Goal: Information Seeking & Learning: Learn about a topic

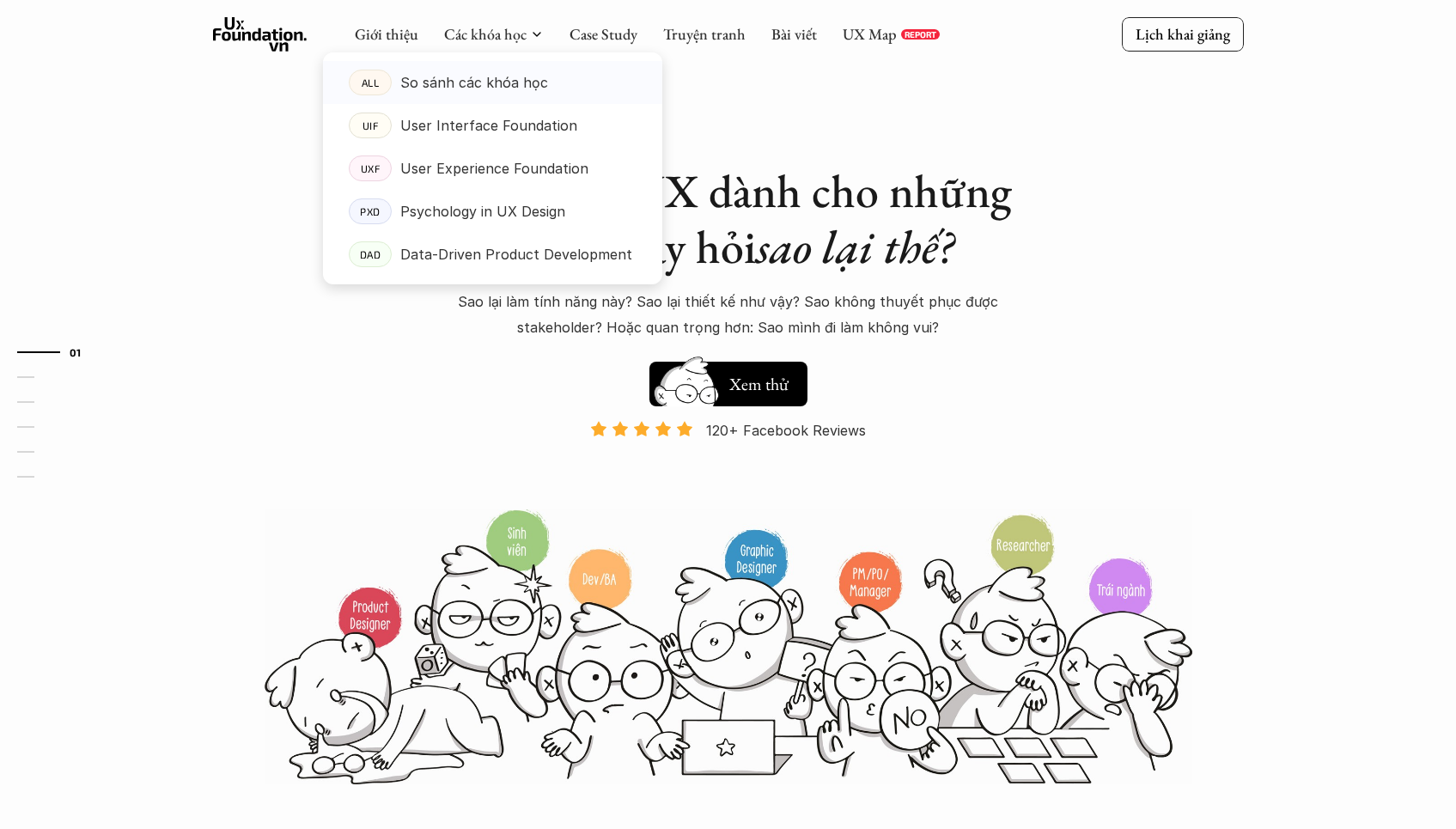
click at [475, 74] on p "So sánh các khóa học" at bounding box center [474, 81] width 148 height 25
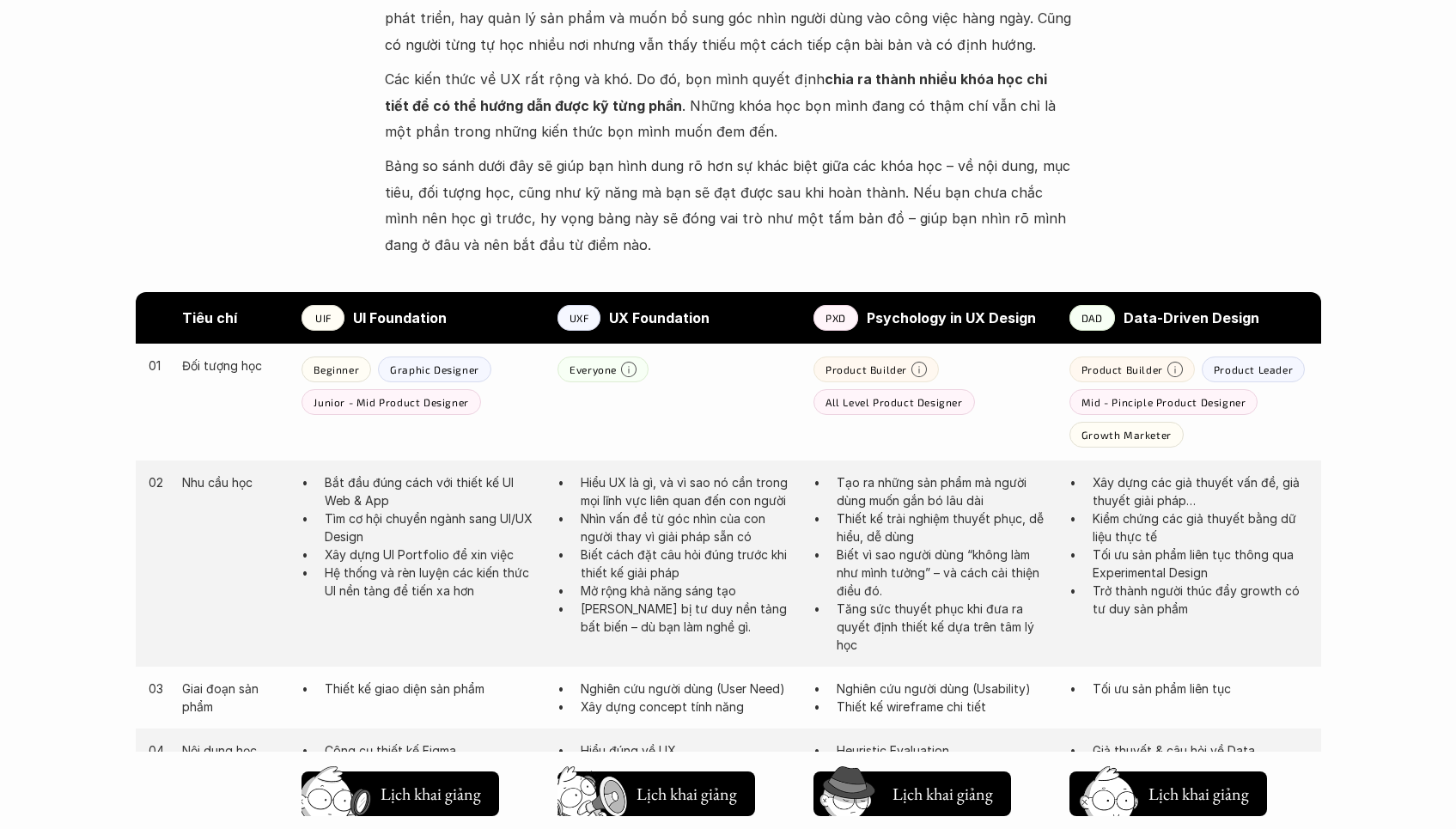
scroll to position [849, 0]
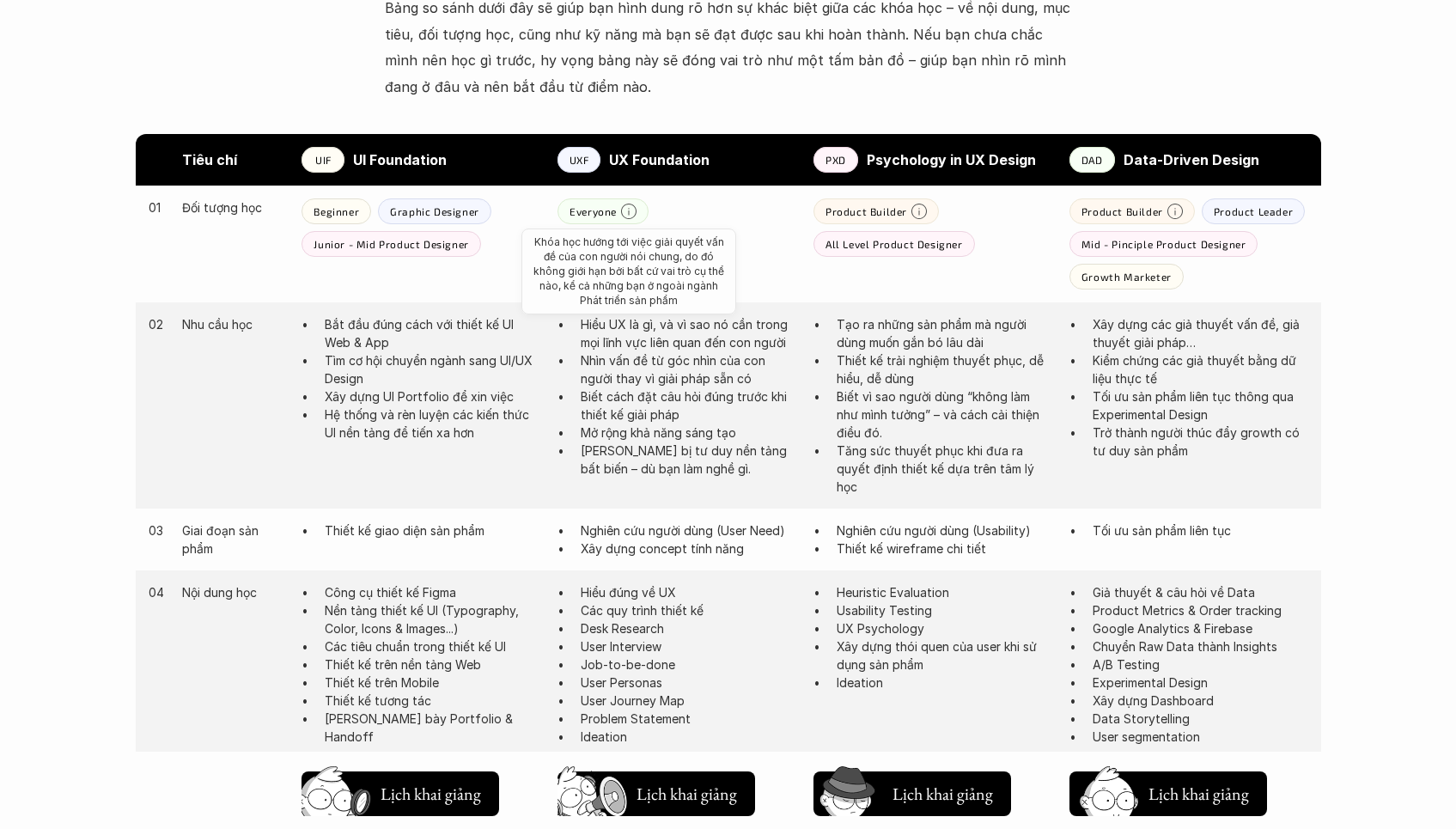
click at [631, 208] on icon at bounding box center [629, 212] width 16 height 16
click at [723, 243] on div "01 Đối tượng học Beginner Graphic Designer Junior - Mid Product Designer Everyo…" at bounding box center [728, 243] width 1185 height 116
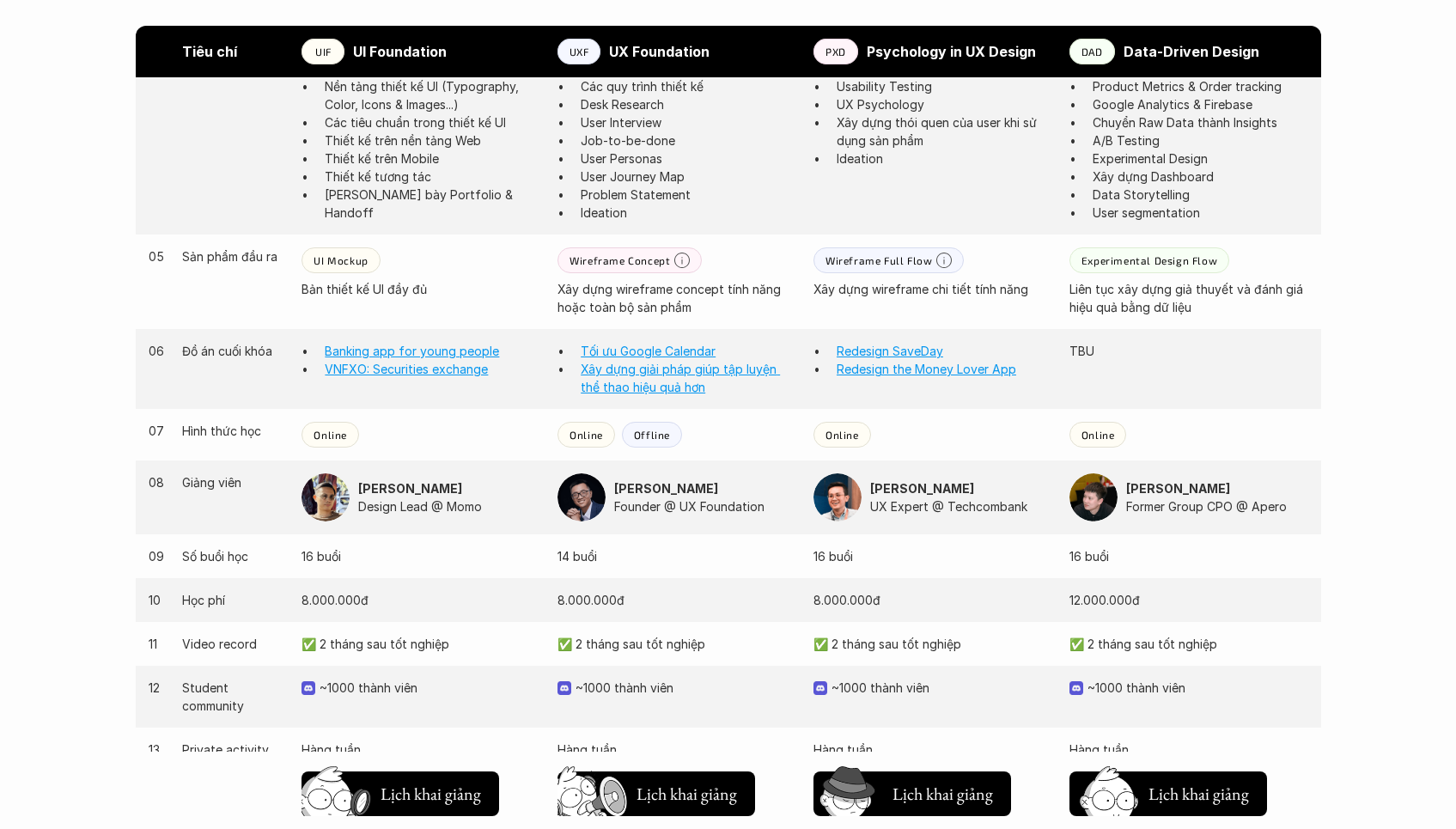
scroll to position [1392, 0]
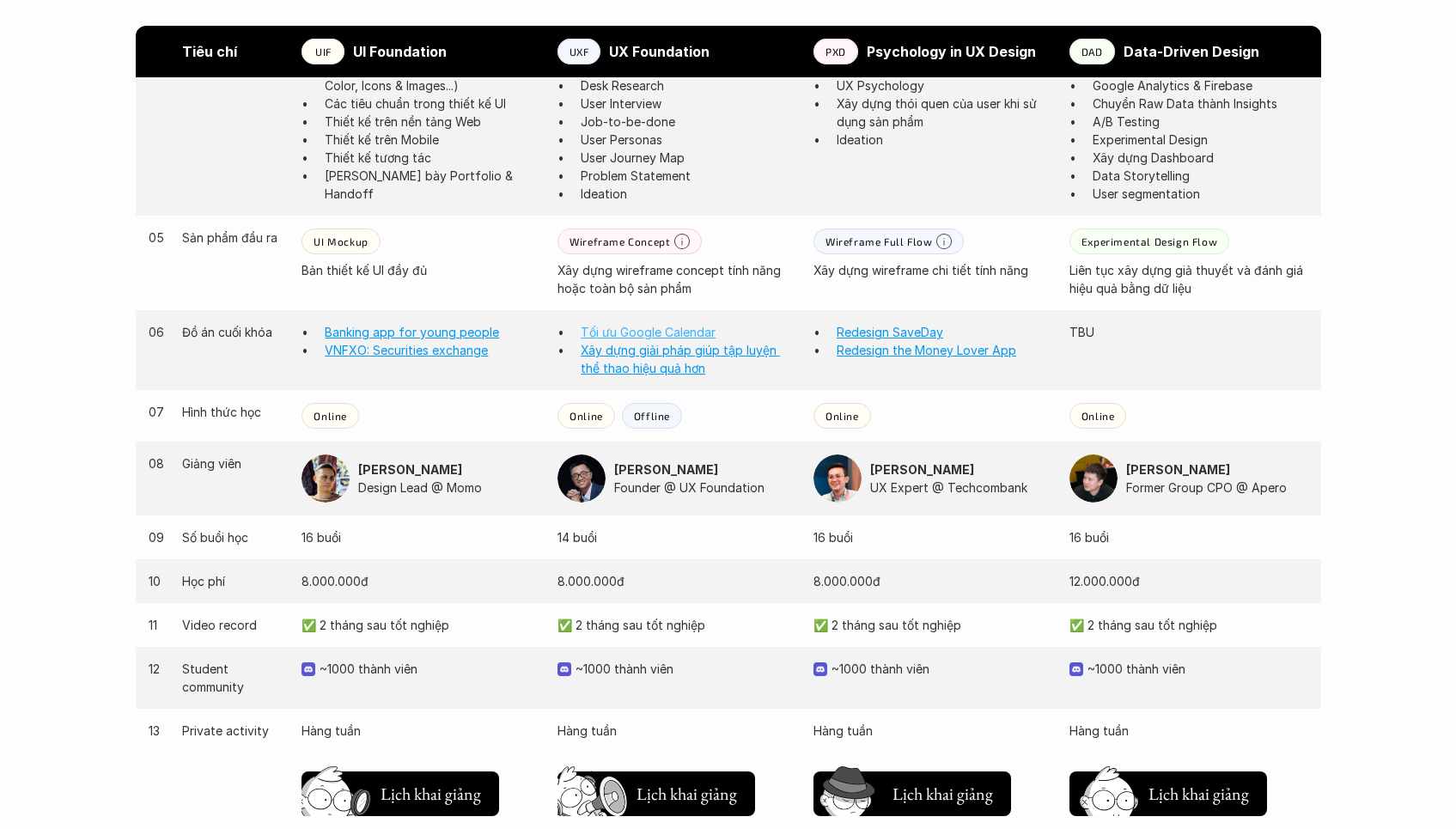
click at [630, 328] on link "Tối ưu Google Calendar" at bounding box center [648, 332] width 135 height 15
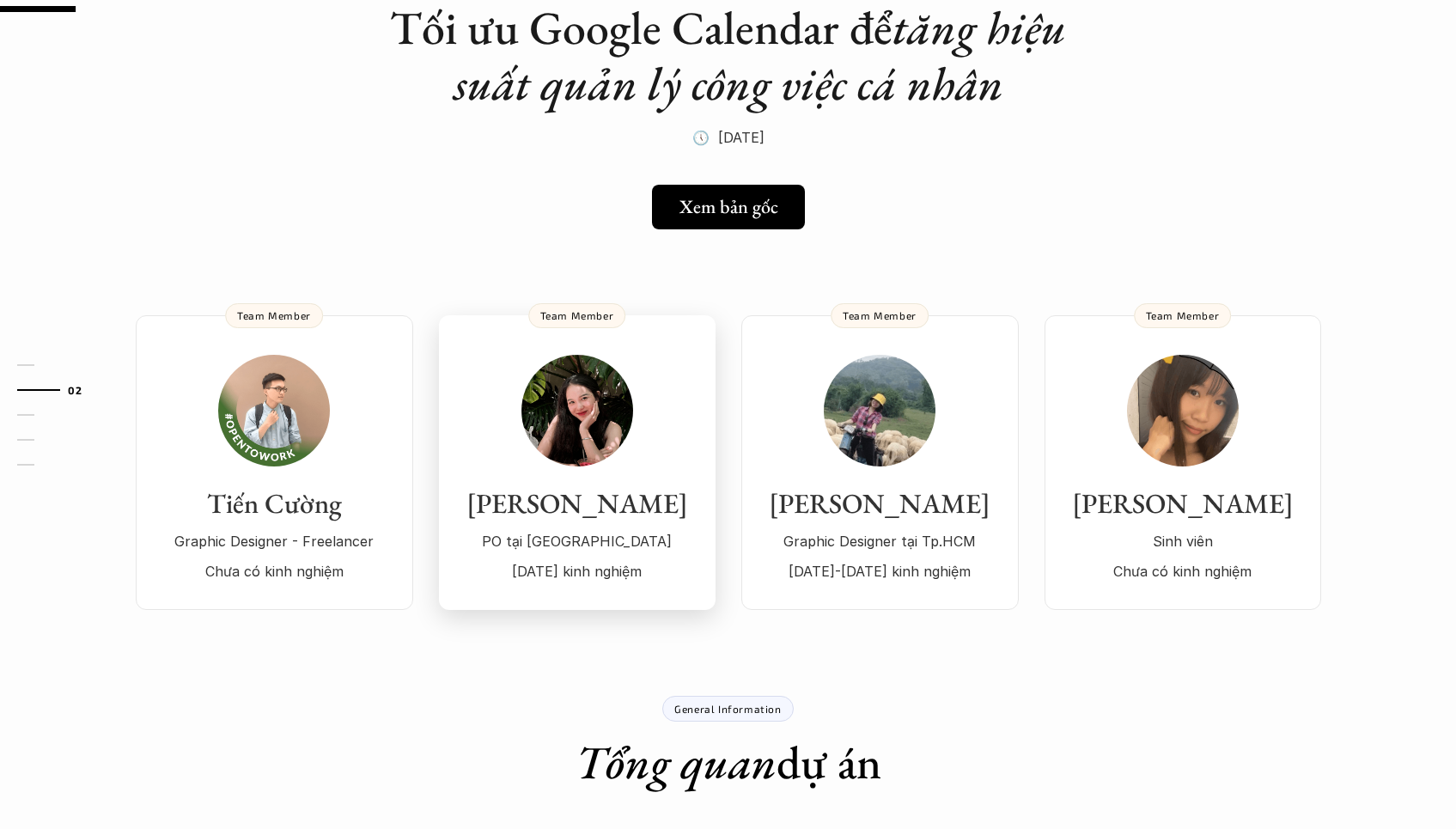
scroll to position [81, 0]
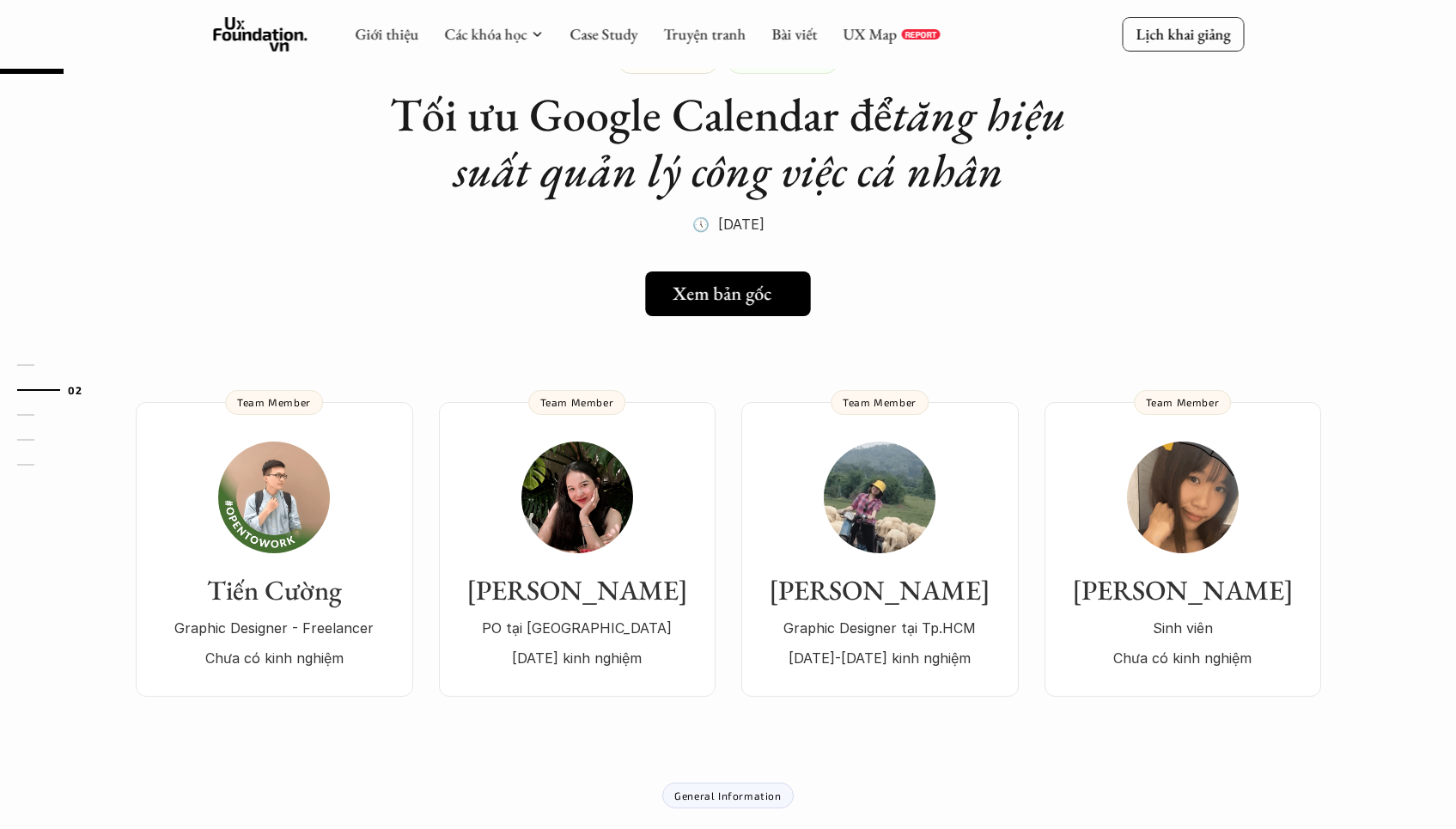
click at [776, 296] on div "Xem bản gốc" at bounding box center [732, 294] width 120 height 23
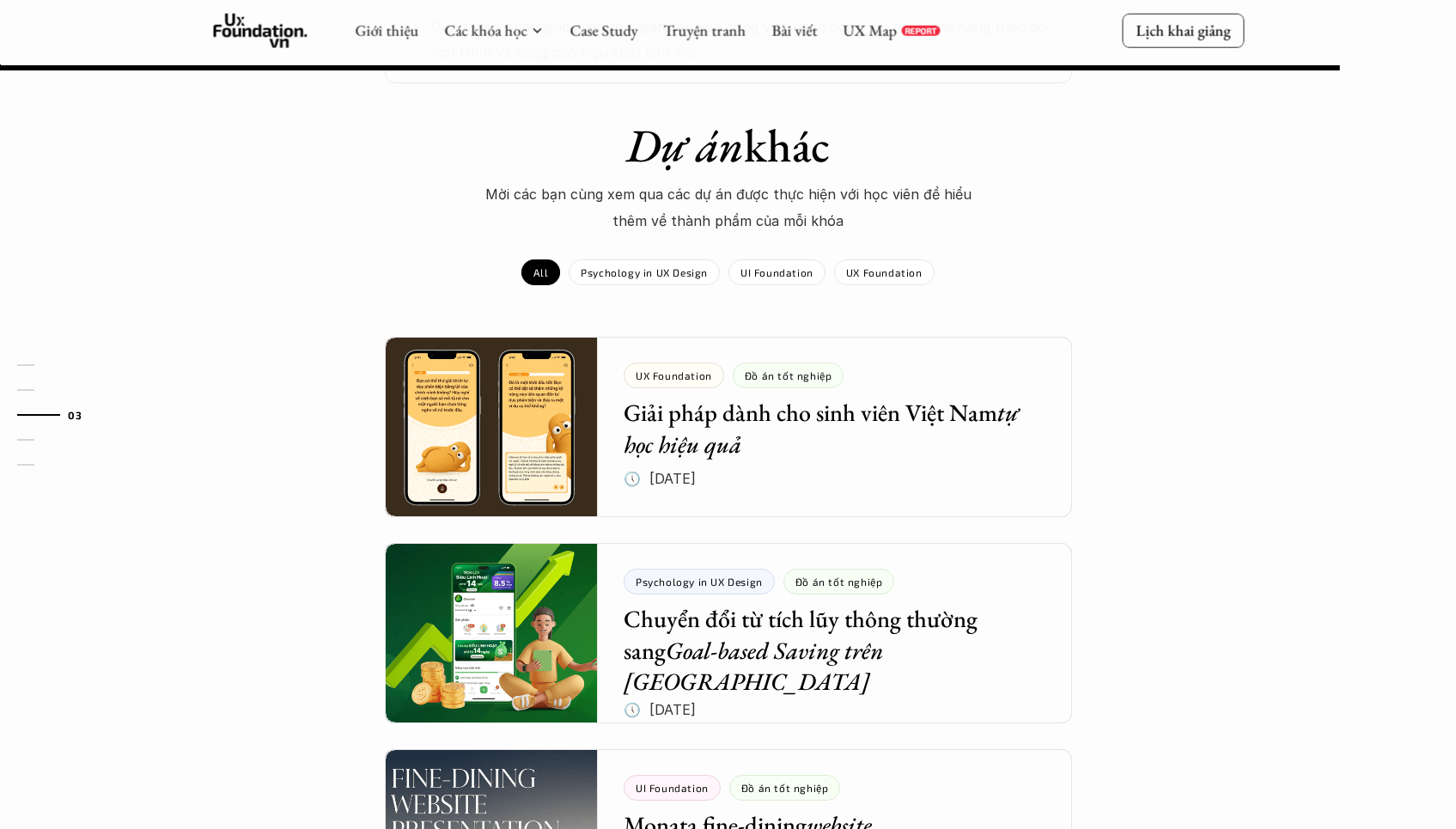
scroll to position [1704, 0]
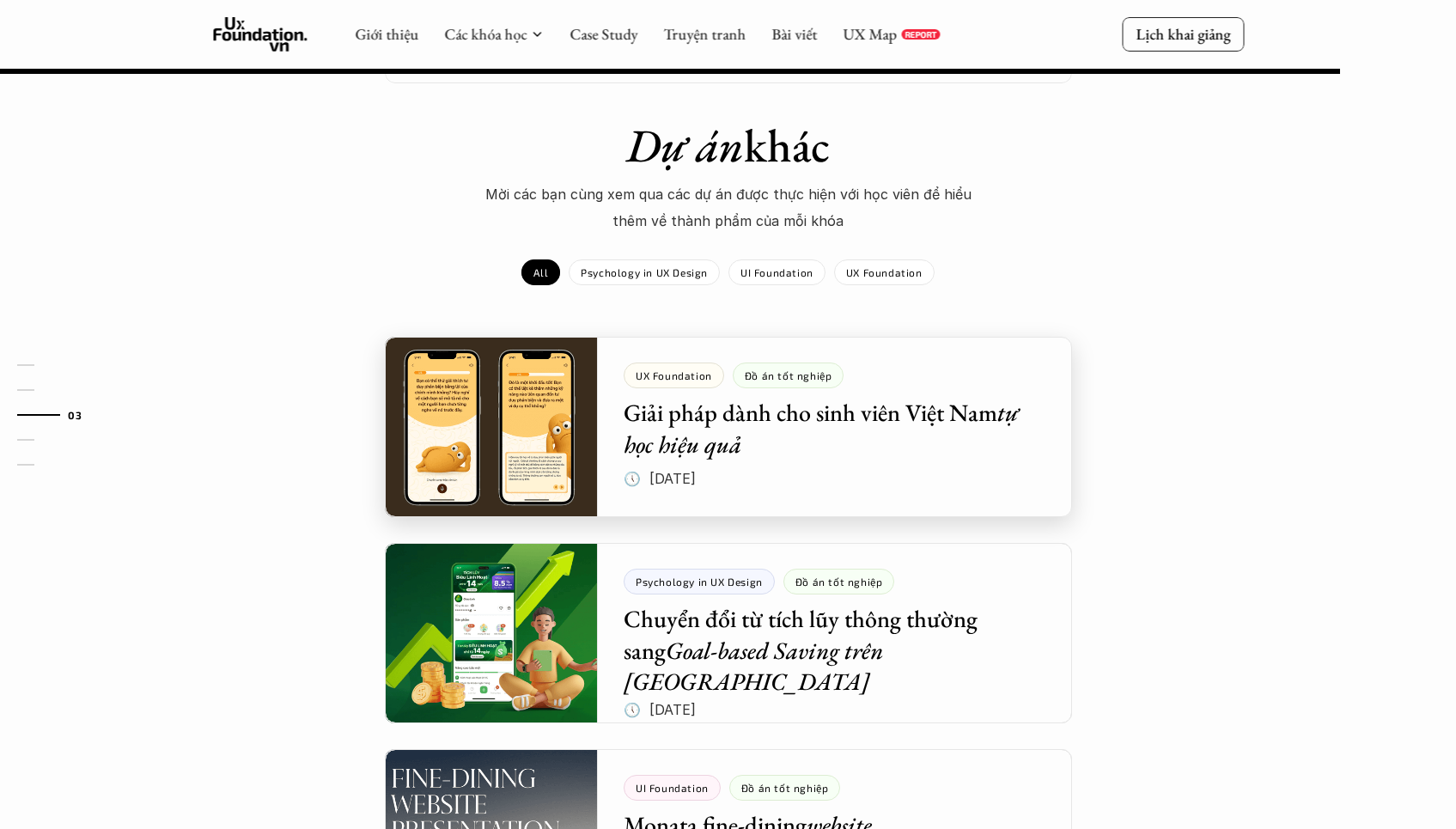
click at [826, 464] on div at bounding box center [728, 427] width 687 height 180
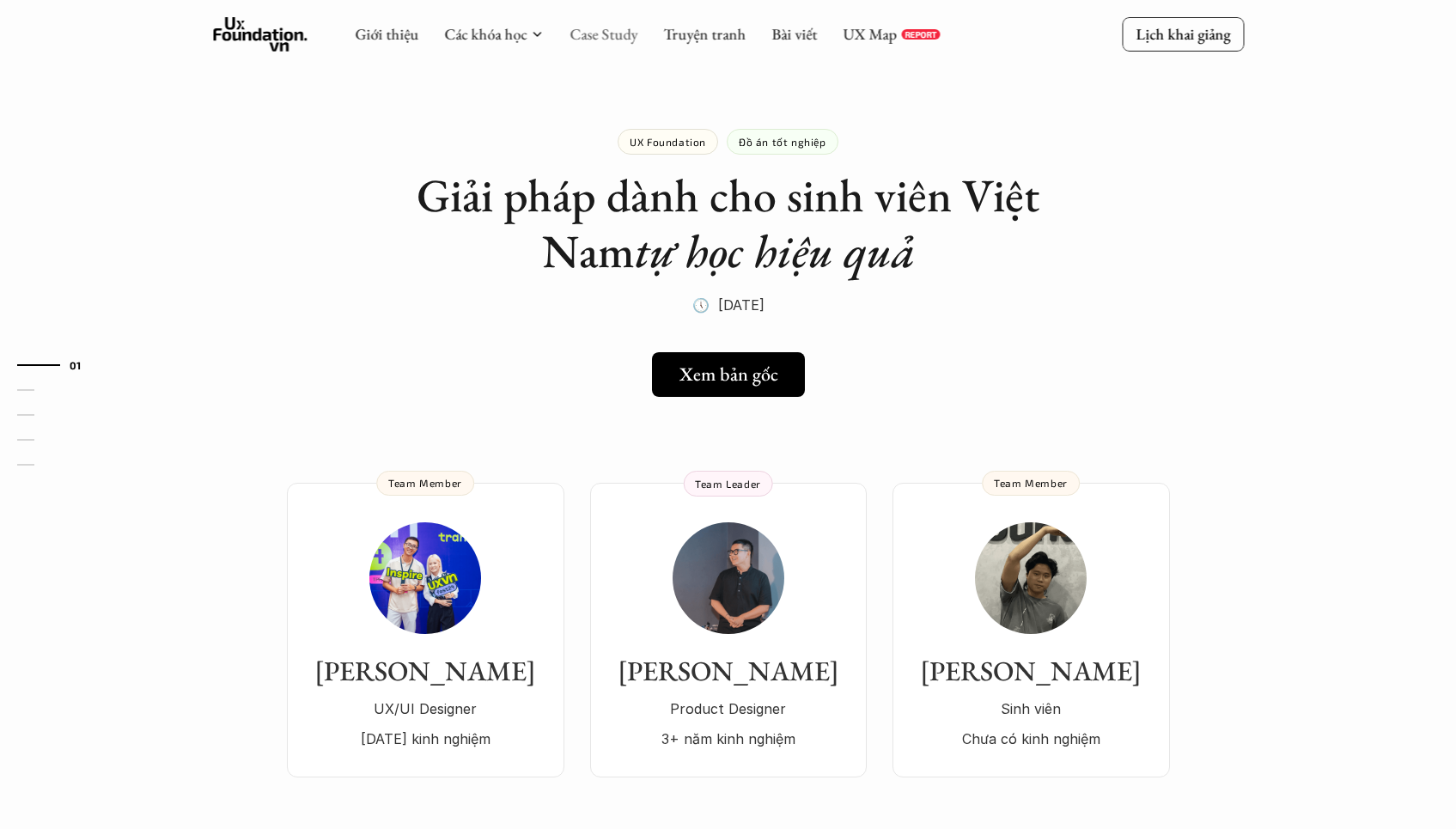
click at [602, 43] on link "Case Study" at bounding box center [604, 33] width 68 height 20
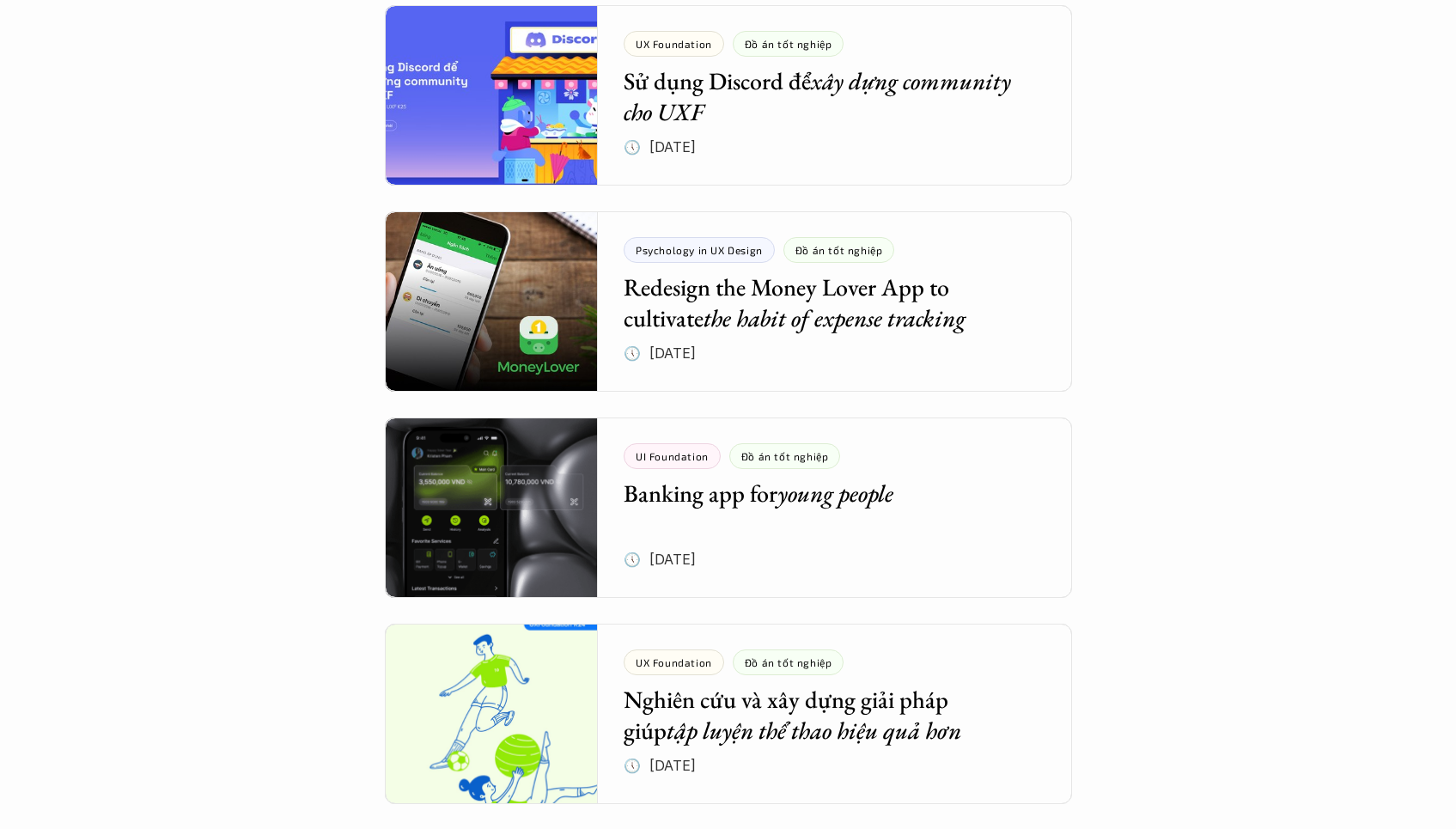
scroll to position [2272, 0]
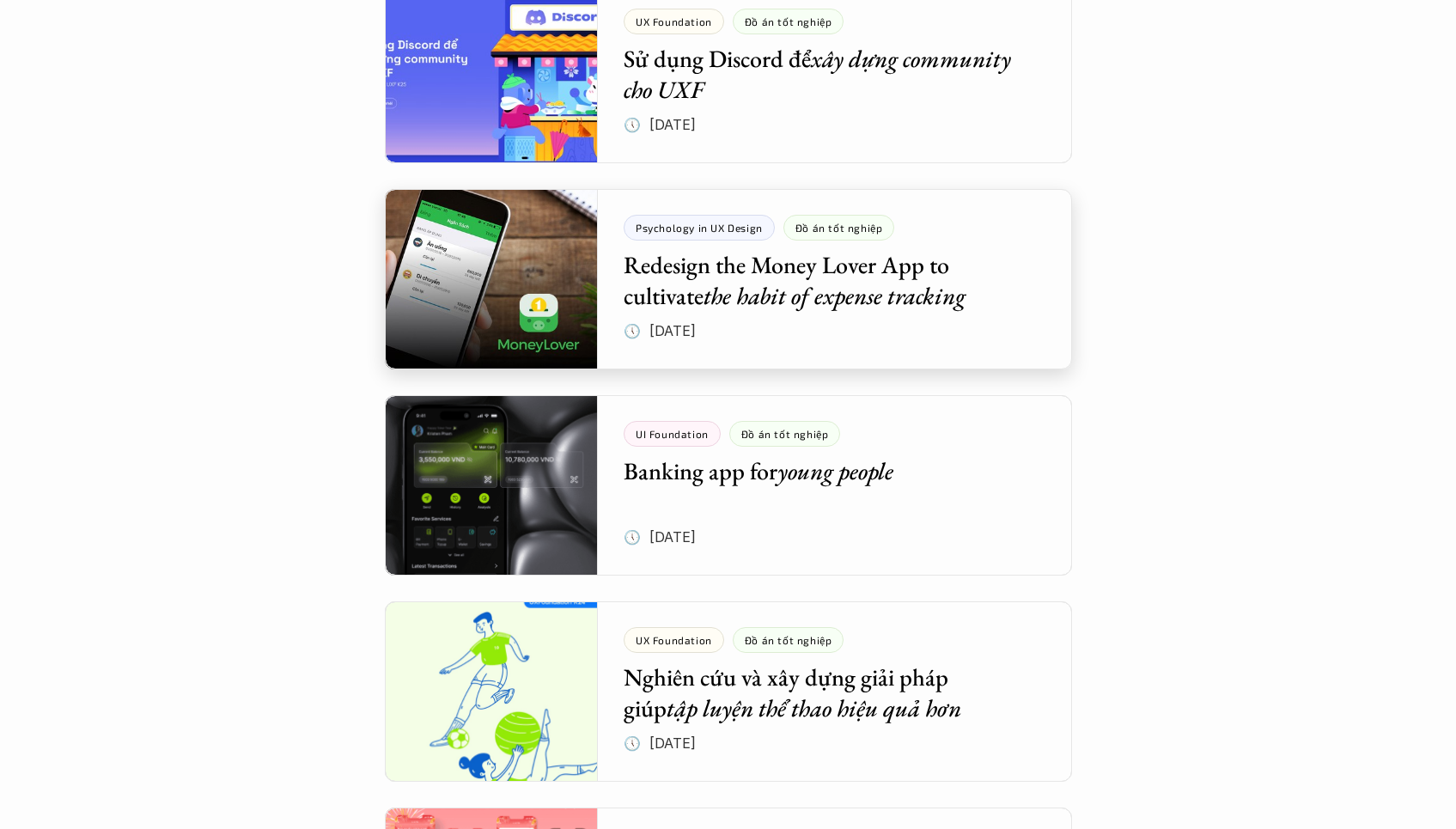
click at [734, 263] on div at bounding box center [728, 279] width 687 height 180
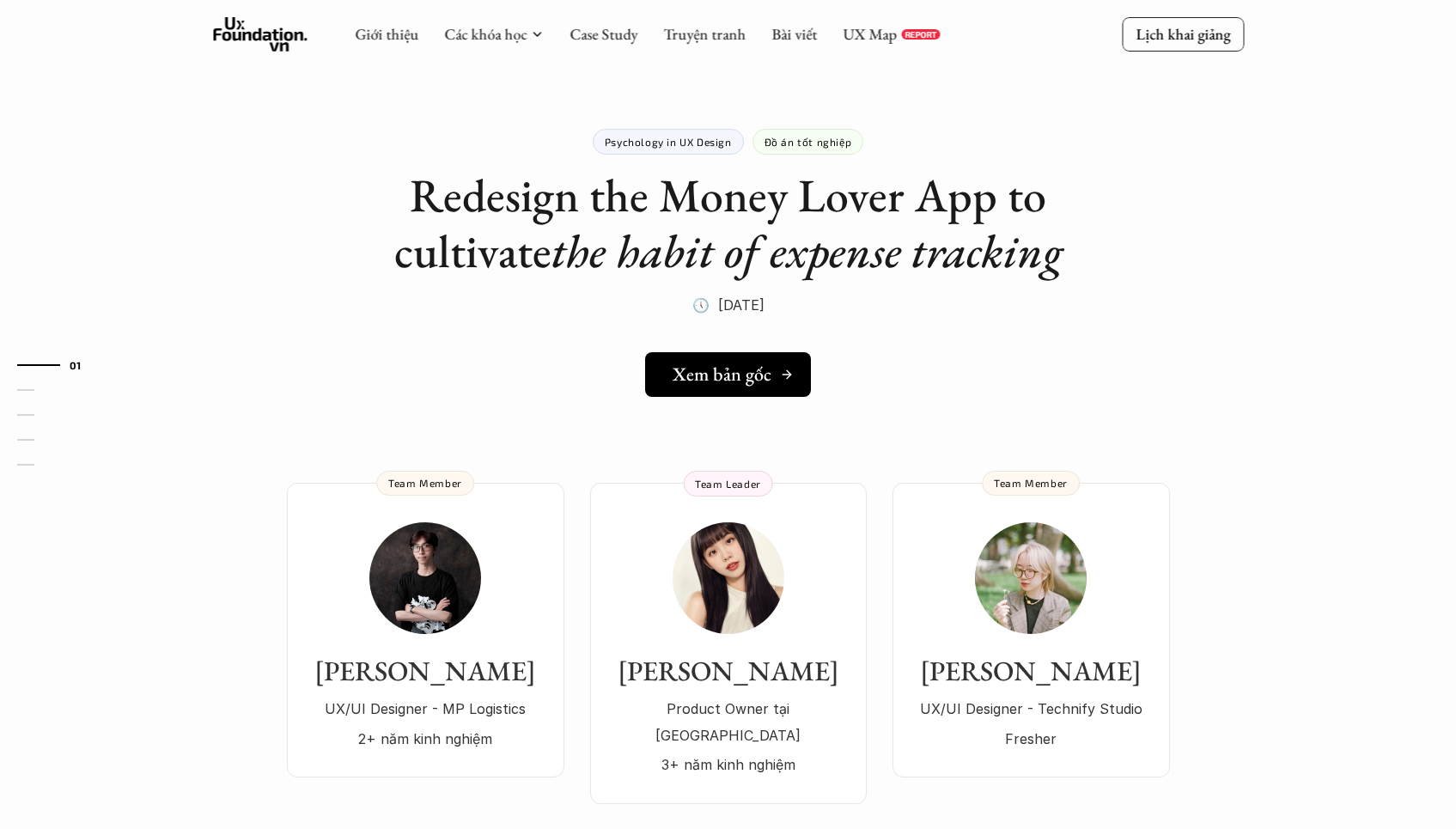
click at [728, 382] on h5 "Xem bản gốc" at bounding box center [721, 375] width 99 height 23
